Goal: Transaction & Acquisition: Purchase product/service

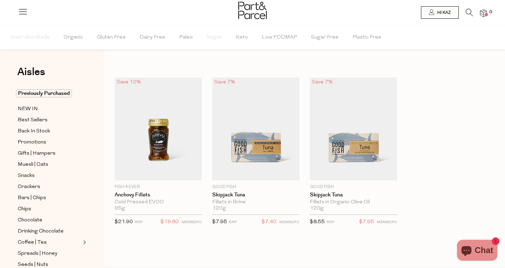
click at [466, 8] on div at bounding box center [252, 11] width 505 height 23
click at [470, 12] on icon at bounding box center [469, 13] width 7 height 8
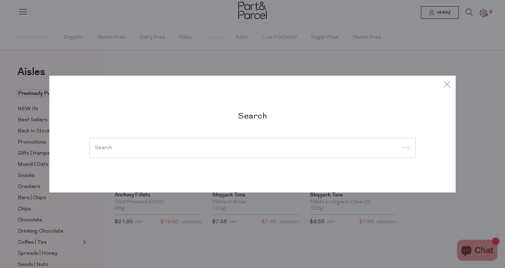
type input "e"
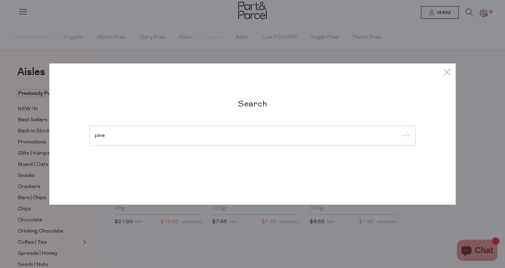
type input "pine"
click at [405, 136] on input "submit" at bounding box center [405, 136] width 10 height 10
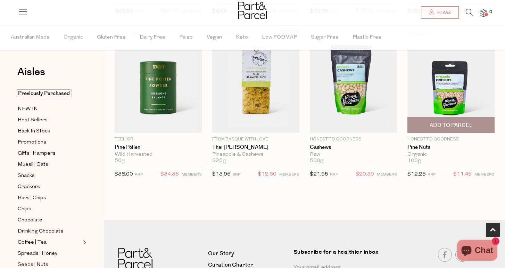
scroll to position [218, 0]
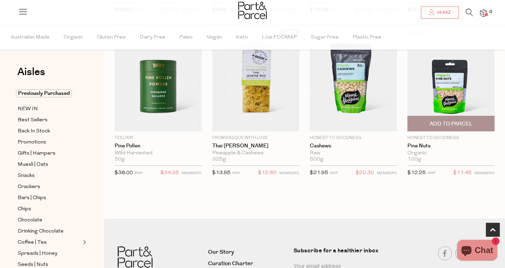
click at [446, 124] on span "Add To Parcel" at bounding box center [451, 123] width 43 height 7
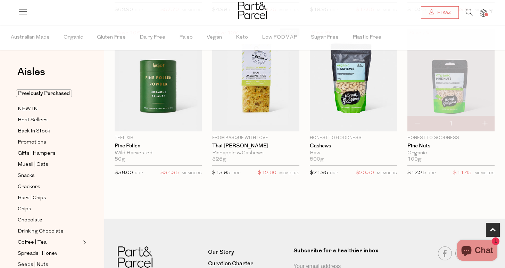
click at [484, 14] on span at bounding box center [485, 14] width 3 height 3
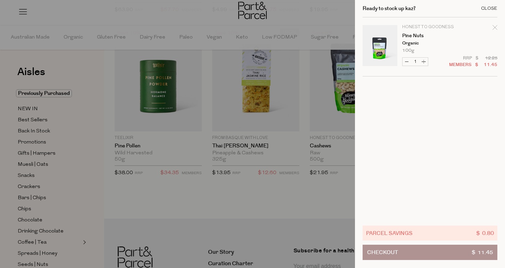
click at [489, 8] on div "Close" at bounding box center [489, 8] width 16 height 5
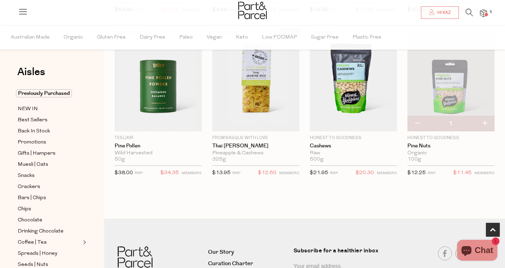
click at [468, 10] on icon at bounding box center [469, 13] width 7 height 8
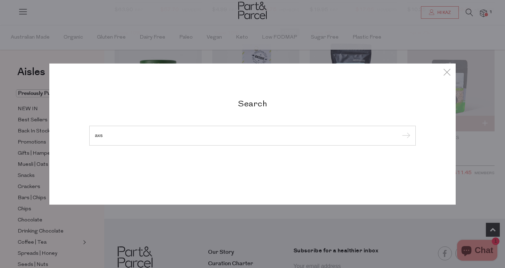
type input "axs"
click at [405, 136] on input "submit" at bounding box center [405, 136] width 10 height 10
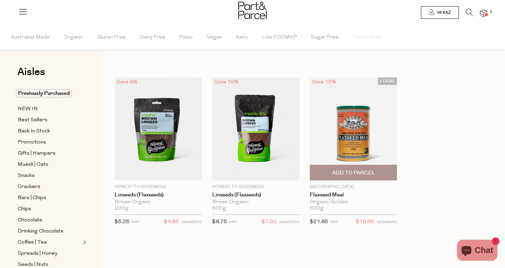
click at [356, 175] on span "Add To Parcel" at bounding box center [353, 172] width 43 height 7
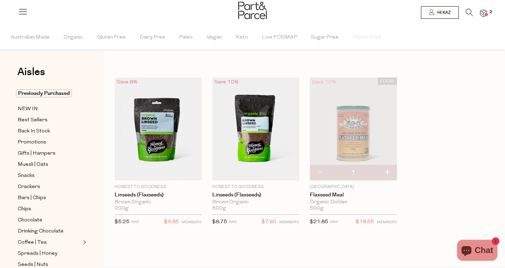
click at [468, 11] on icon at bounding box center [469, 13] width 7 height 8
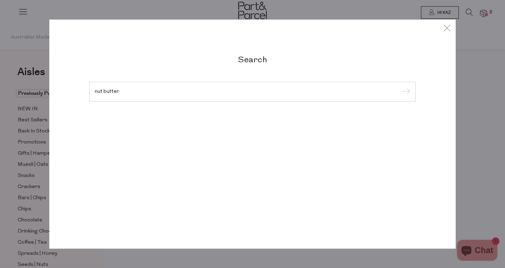
type input "nut butter"
click at [405, 87] on input "submit" at bounding box center [405, 92] width 10 height 10
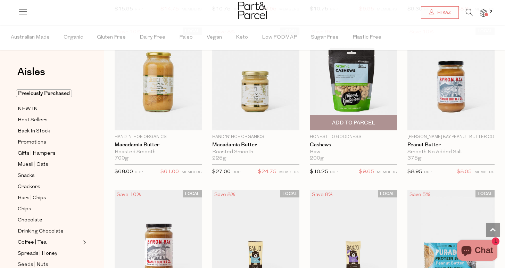
scroll to position [1226, 0]
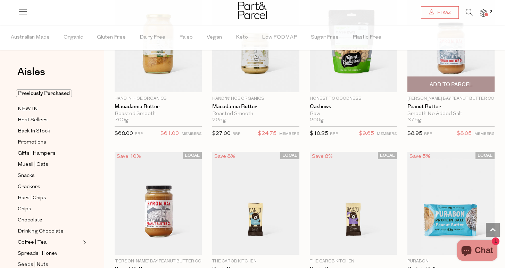
click at [444, 81] on span "Add To Parcel" at bounding box center [451, 84] width 43 height 7
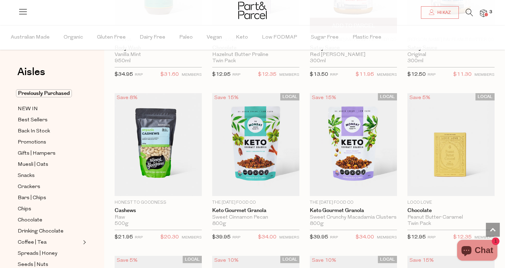
scroll to position [1611, 0]
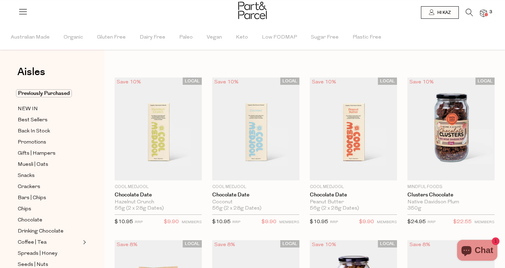
click at [468, 11] on icon at bounding box center [469, 13] width 7 height 8
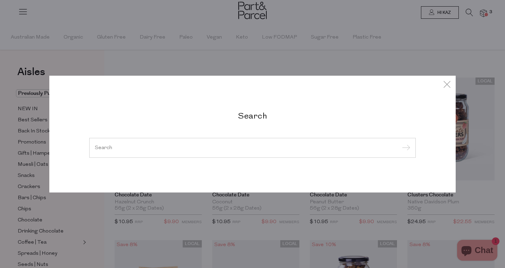
click at [103, 149] on input "search" at bounding box center [252, 147] width 315 height 5
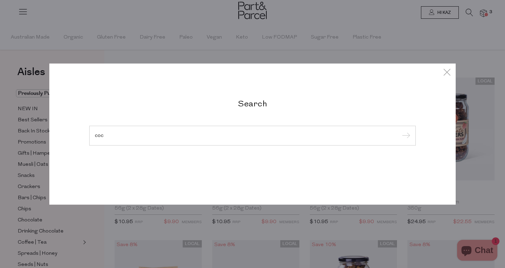
type input "coc"
click at [405, 136] on input "submit" at bounding box center [405, 136] width 10 height 10
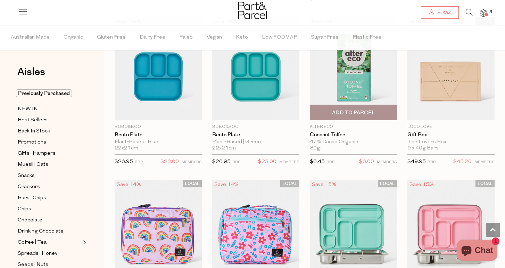
scroll to position [1217, 0]
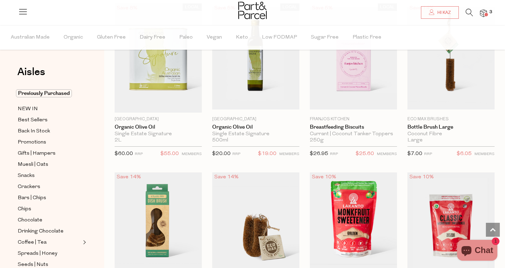
scroll to position [3203, 0]
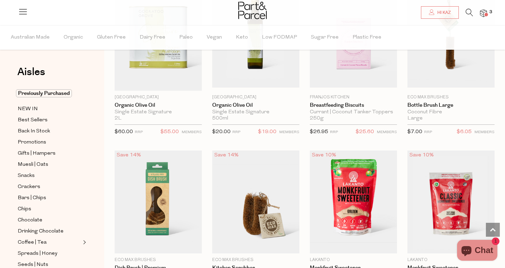
click at [467, 13] on icon at bounding box center [469, 13] width 7 height 8
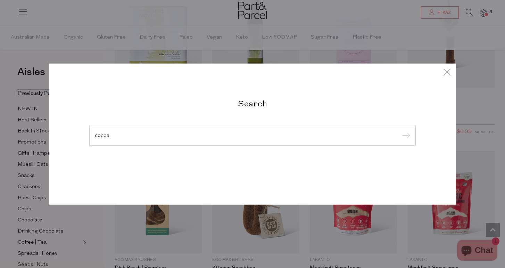
type input "cocoa"
click at [405, 136] on input "submit" at bounding box center [405, 136] width 10 height 10
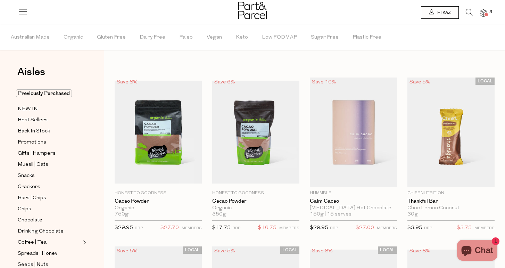
click at [482, 13] on img at bounding box center [483, 13] width 7 height 8
